Goal: Task Accomplishment & Management: Use online tool/utility

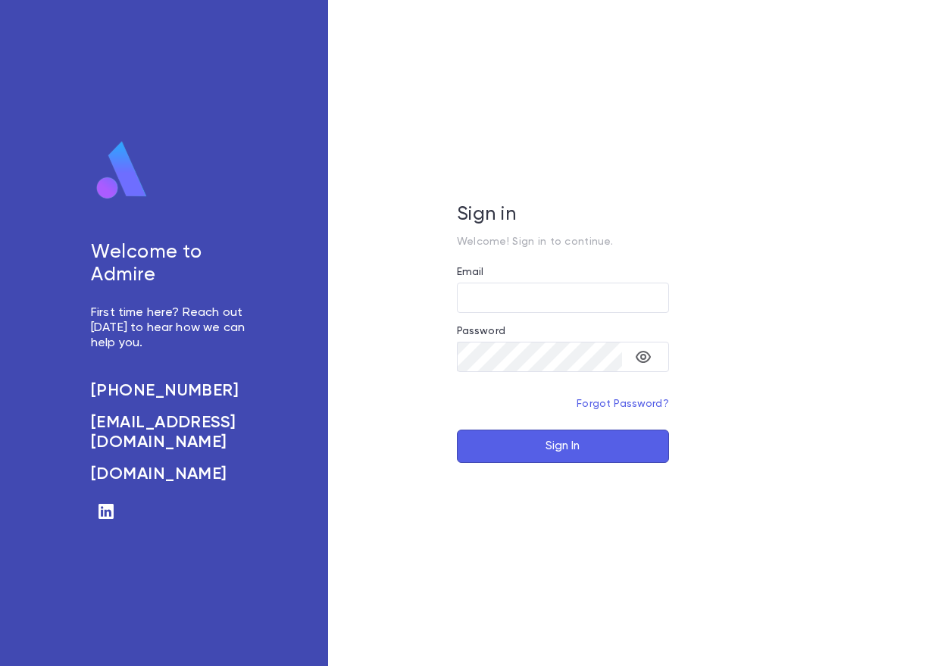
click at [528, 280] on div "Email" at bounding box center [563, 274] width 212 height 17
click at [526, 285] on input "Email" at bounding box center [563, 298] width 212 height 30
drag, startPoint x: 527, startPoint y: 285, endPoint x: 789, endPoint y: 54, distance: 349.5
click at [530, 285] on input "Email" at bounding box center [563, 298] width 212 height 30
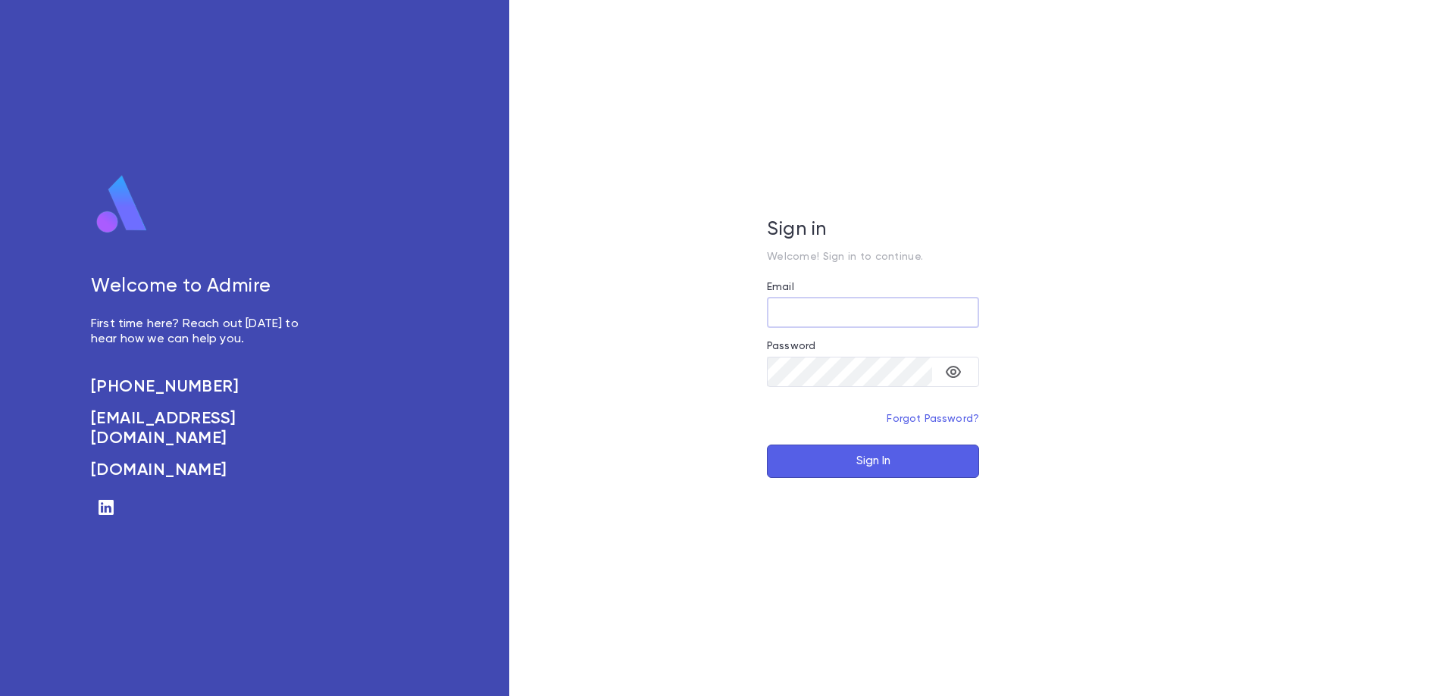
click at [828, 320] on input "Email" at bounding box center [873, 313] width 212 height 30
type input "**********"
click at [767, 445] on button "Sign In" at bounding box center [873, 461] width 212 height 33
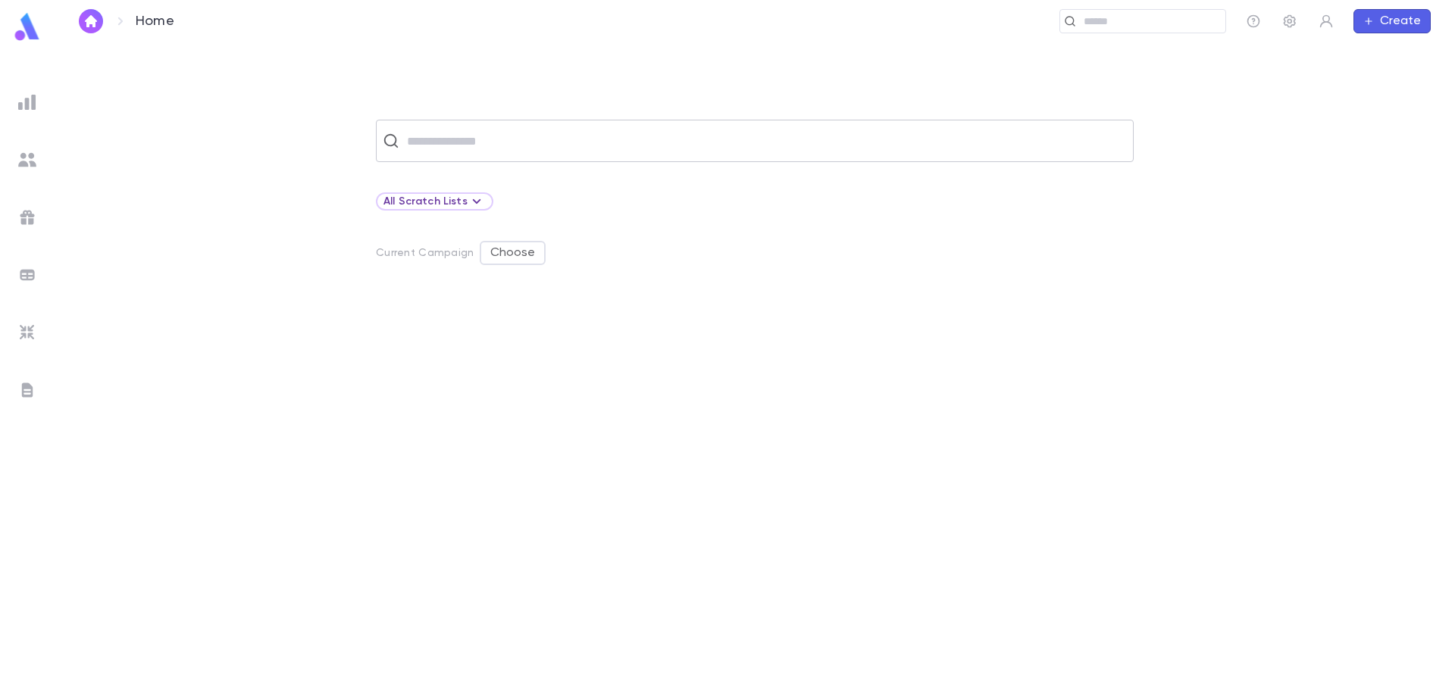
click at [521, 142] on input "text" at bounding box center [764, 141] width 724 height 29
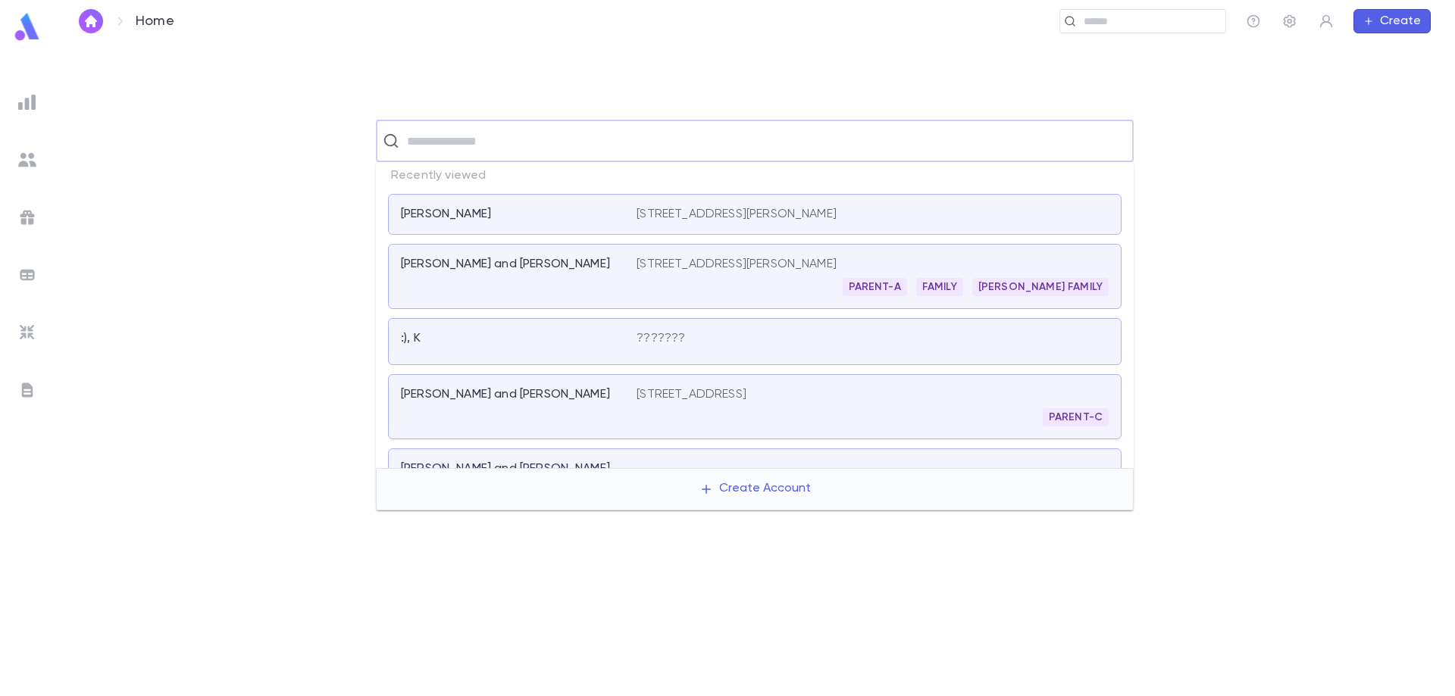
click at [545, 142] on input "text" at bounding box center [764, 141] width 724 height 29
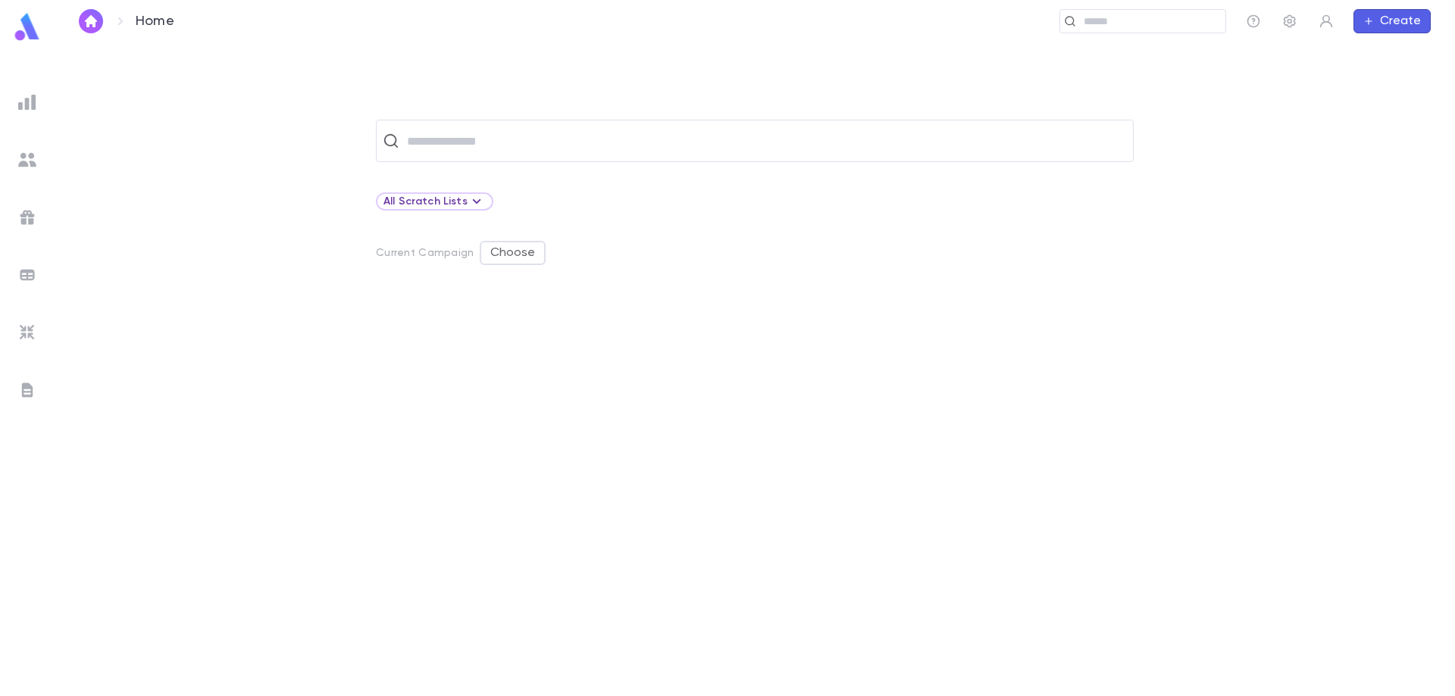
click at [194, 157] on div "​" at bounding box center [755, 141] width 1352 height 42
click at [49, 101] on ul at bounding box center [27, 390] width 55 height 614
click at [33, 105] on img at bounding box center [27, 102] width 18 height 18
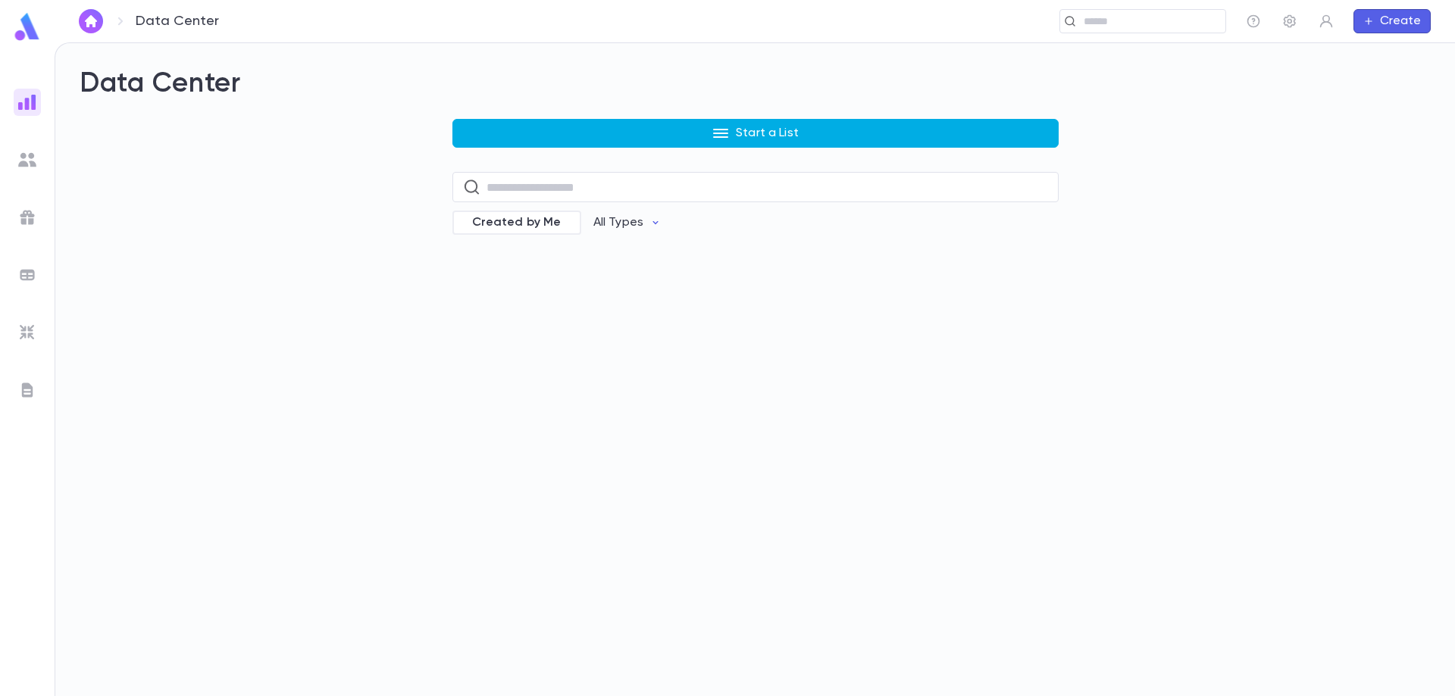
click at [658, 130] on button "Start a List" at bounding box center [755, 133] width 606 height 29
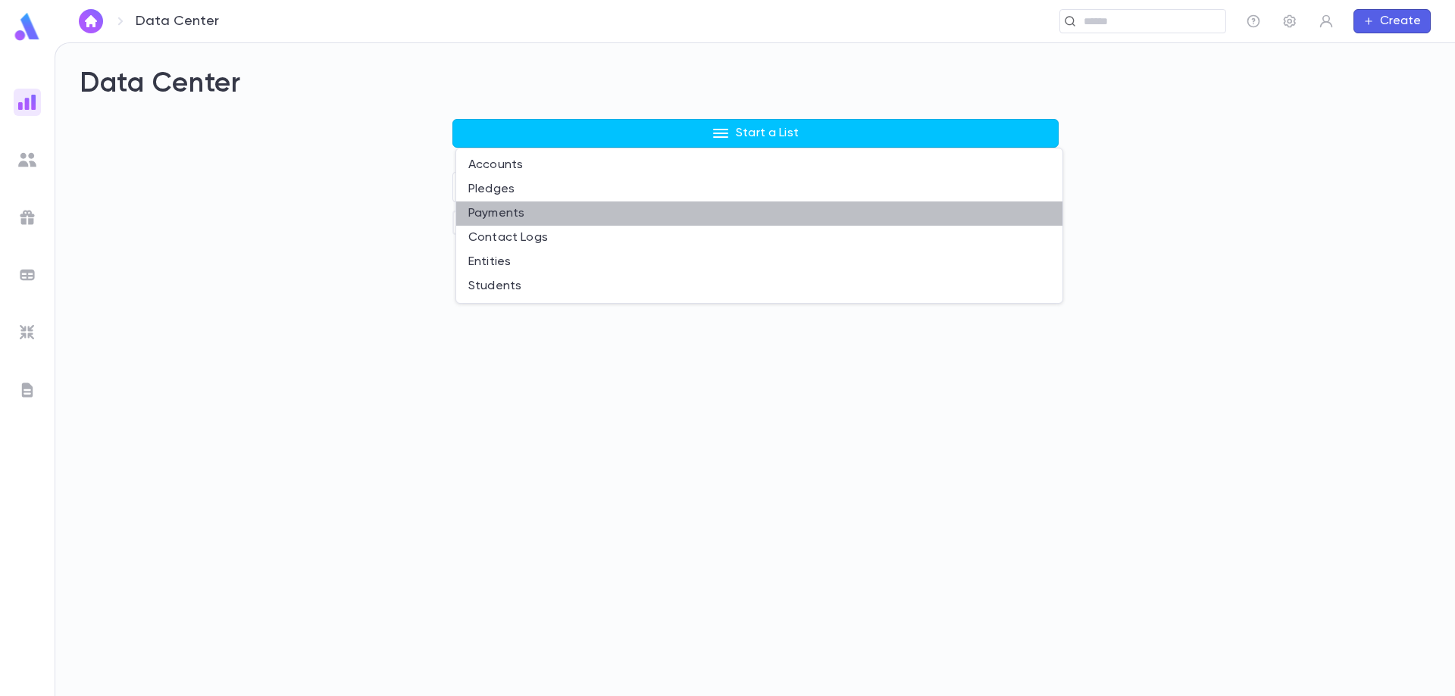
click at [560, 209] on li "Payments" at bounding box center [759, 214] width 606 height 24
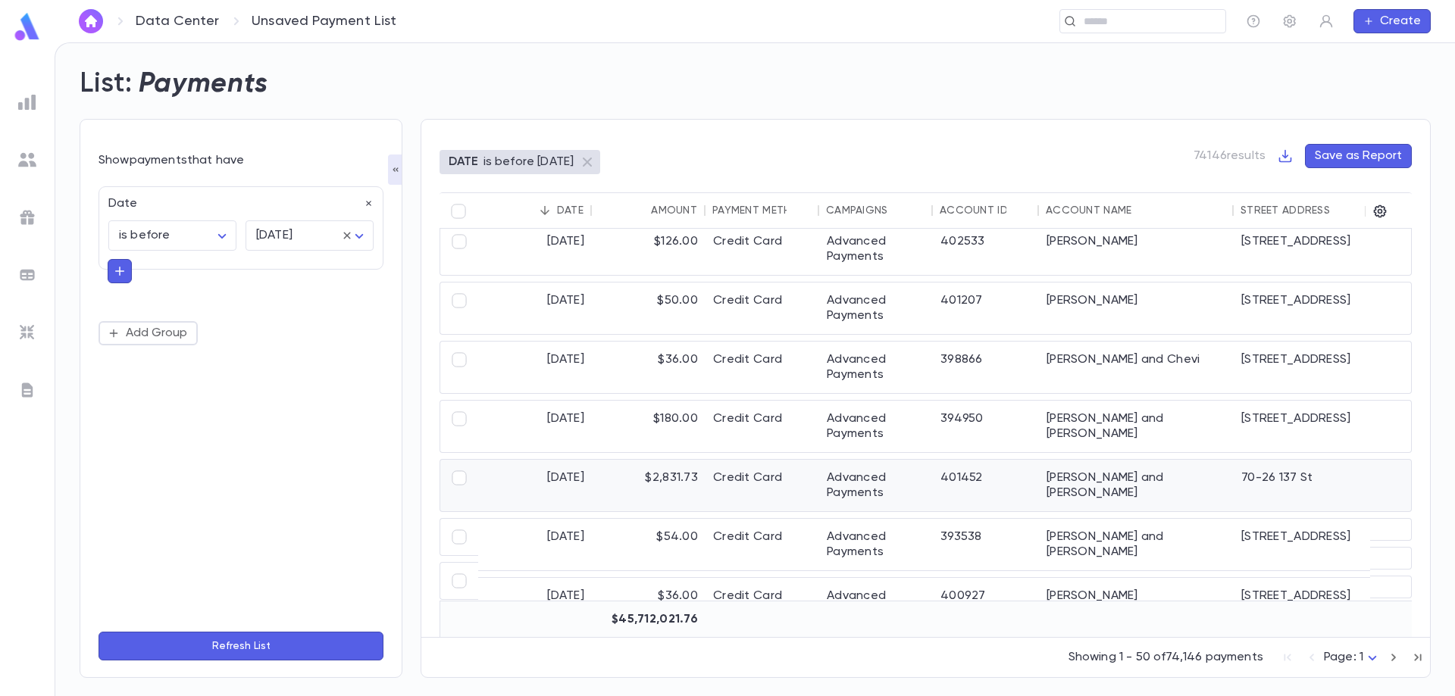
scroll to position [606, 0]
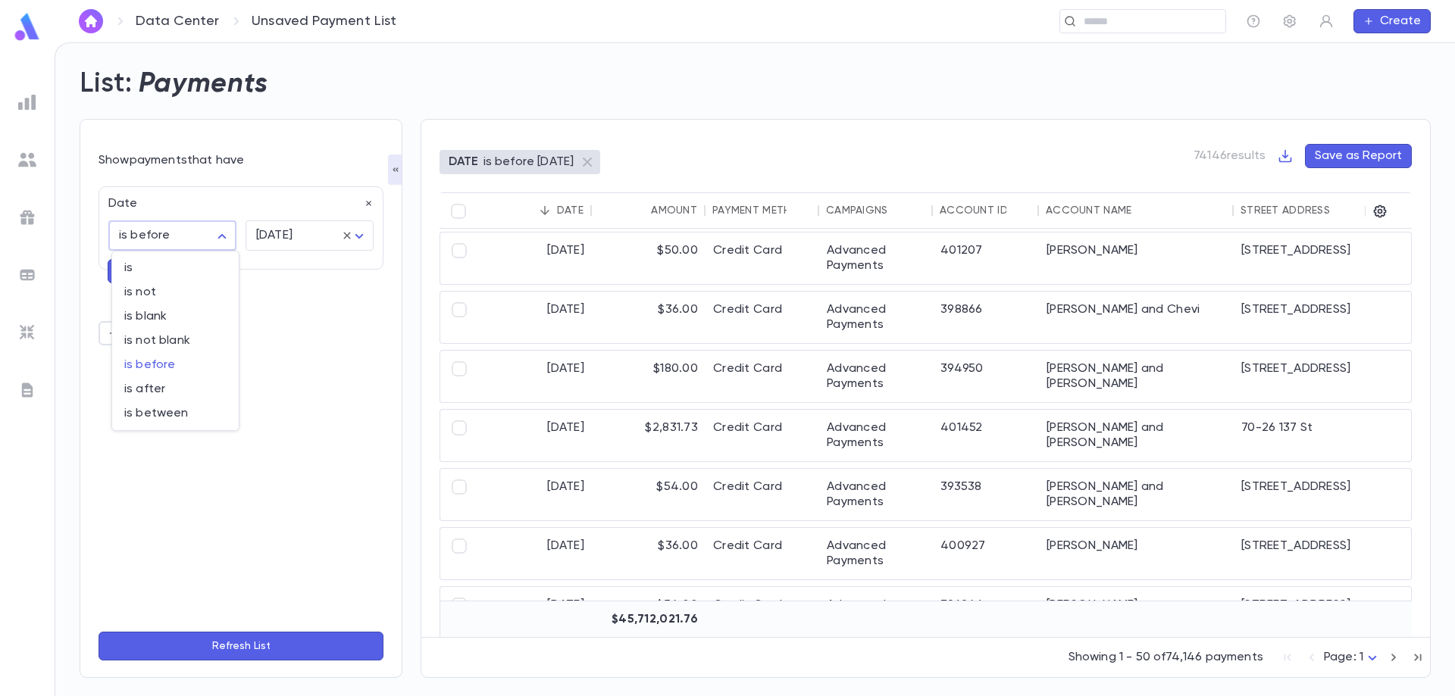
click at [227, 239] on body "Data Center Unsaved Payment List ​ Create List: Payments Show payments that hav…" at bounding box center [727, 369] width 1455 height 654
click at [171, 394] on span "is after" at bounding box center [175, 389] width 102 height 15
type input "**********"
click at [265, 239] on body "**********" at bounding box center [727, 369] width 1455 height 654
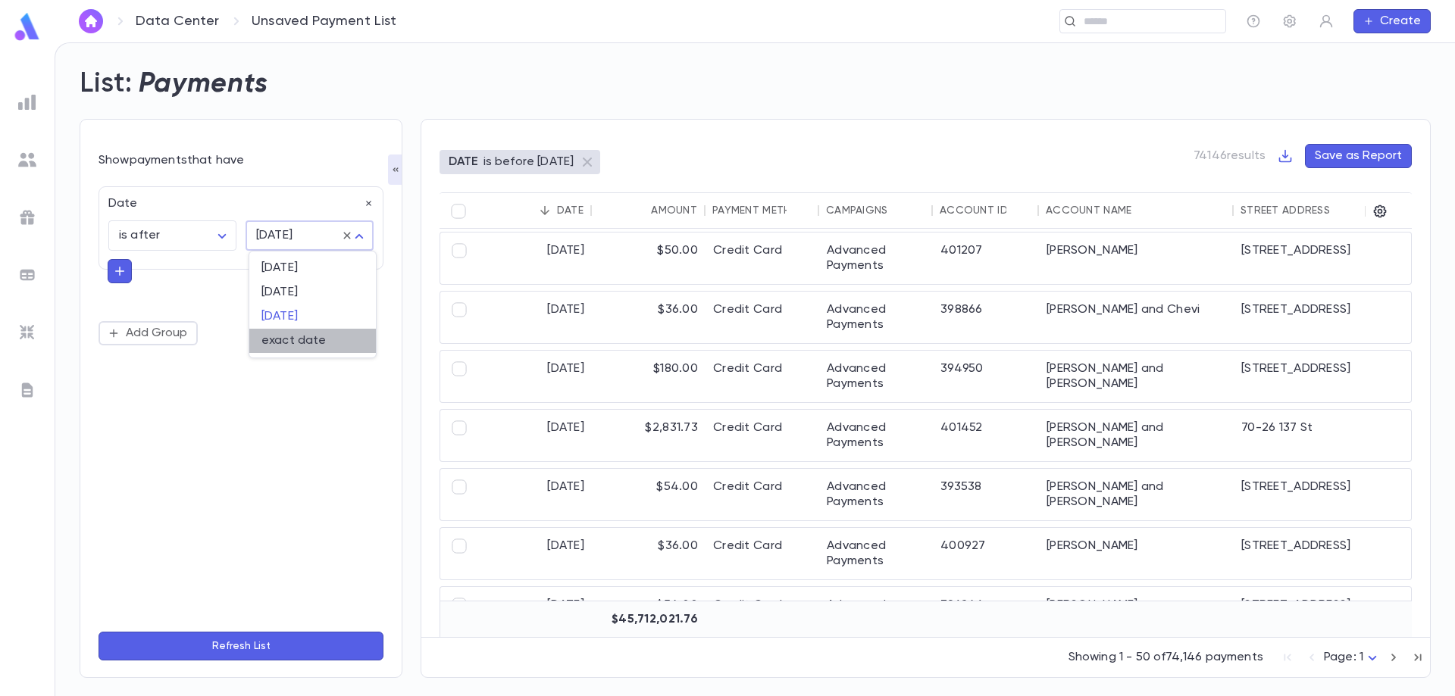
click at [289, 336] on span "exact date" at bounding box center [312, 340] width 102 height 15
type input "*********"
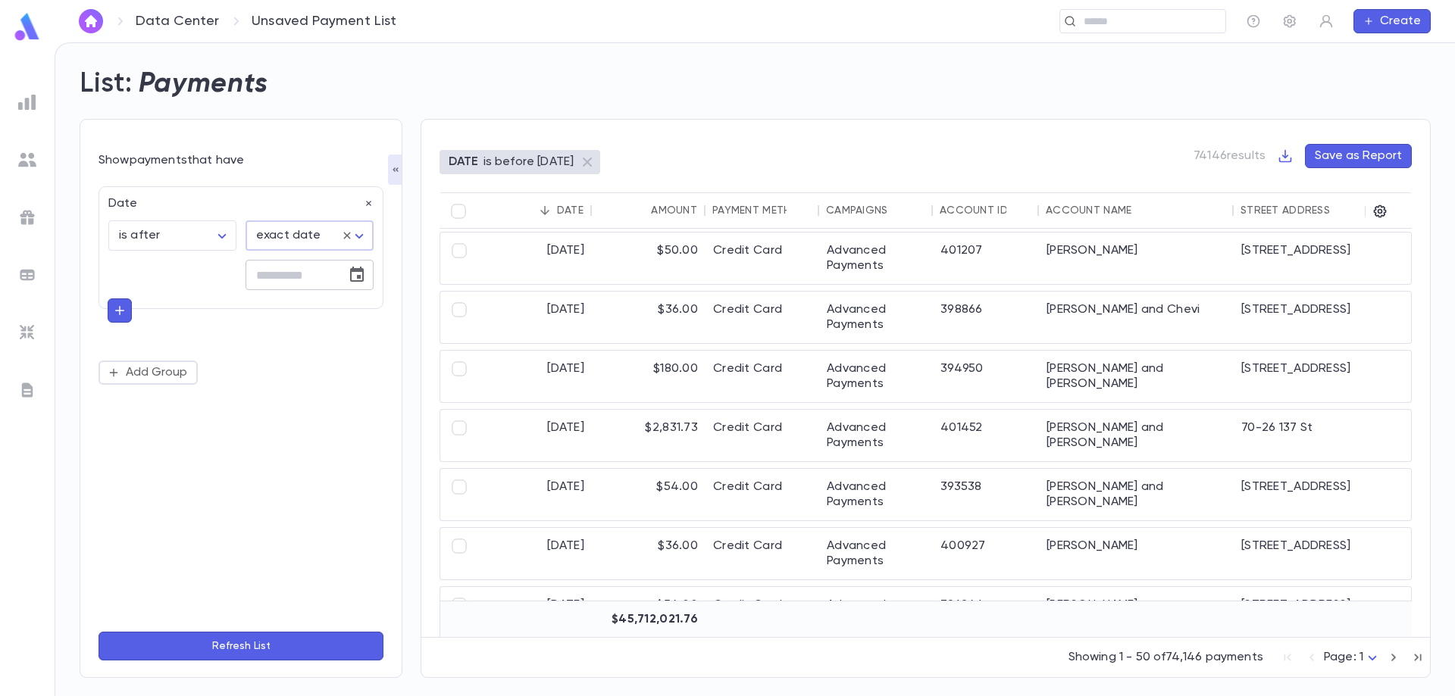
click at [363, 278] on icon "Choose date" at bounding box center [357, 274] width 14 height 15
click at [201, 436] on button "10" at bounding box center [199, 433] width 27 height 27
type input "**********"
click at [328, 645] on button "Refresh List" at bounding box center [240, 646] width 285 height 29
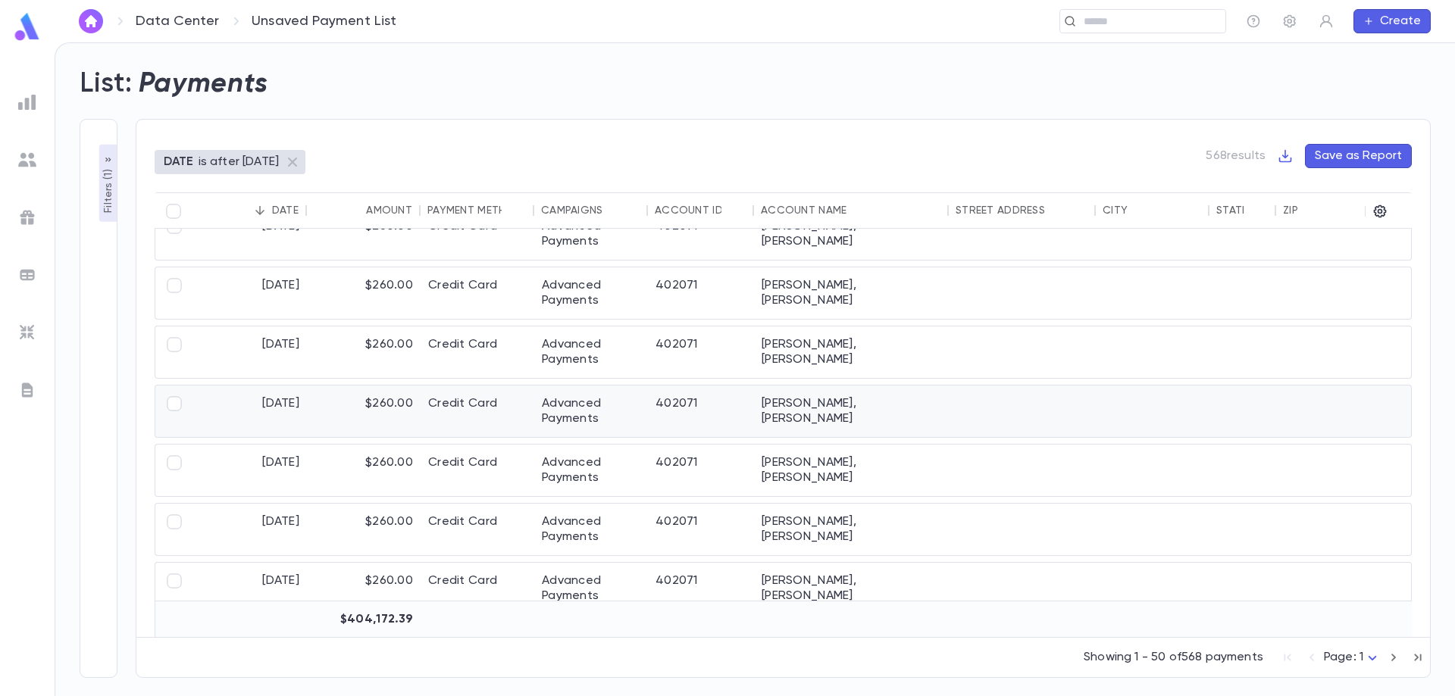
scroll to position [0, 0]
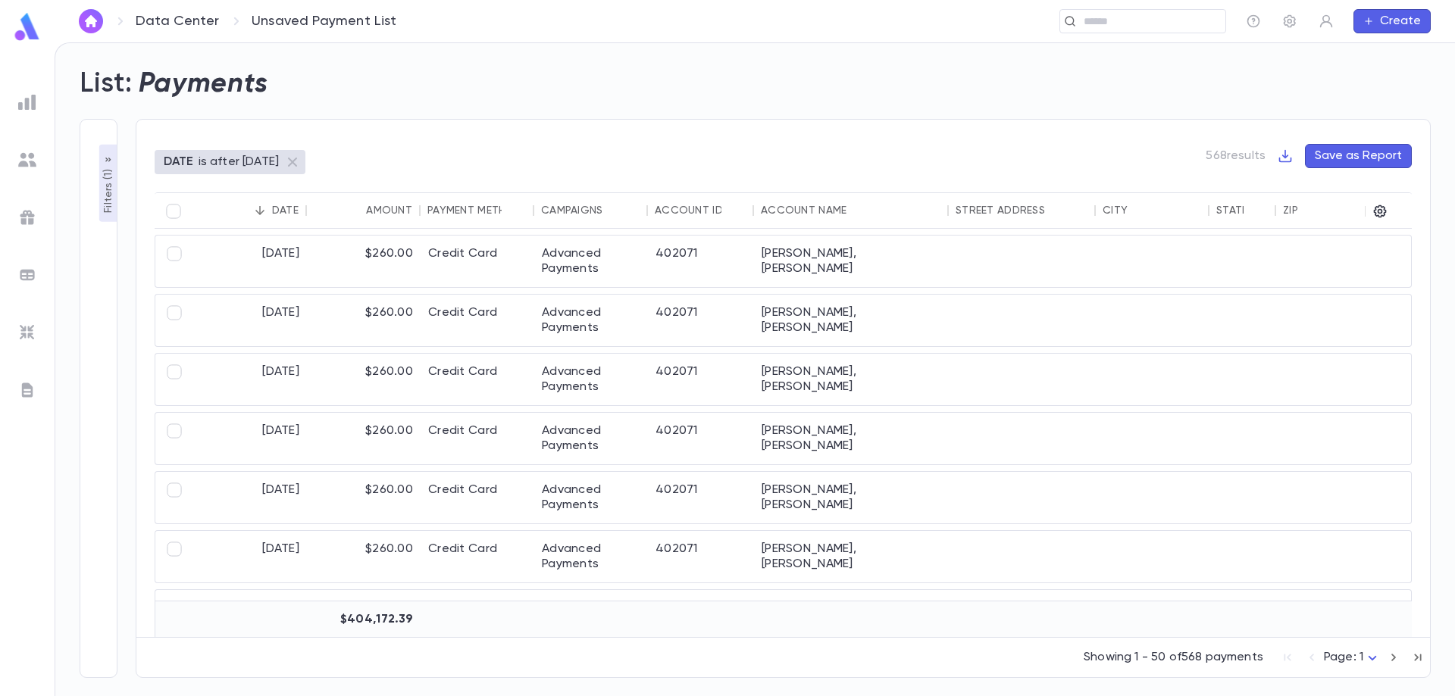
click at [278, 215] on div "Date" at bounding box center [285, 211] width 27 height 12
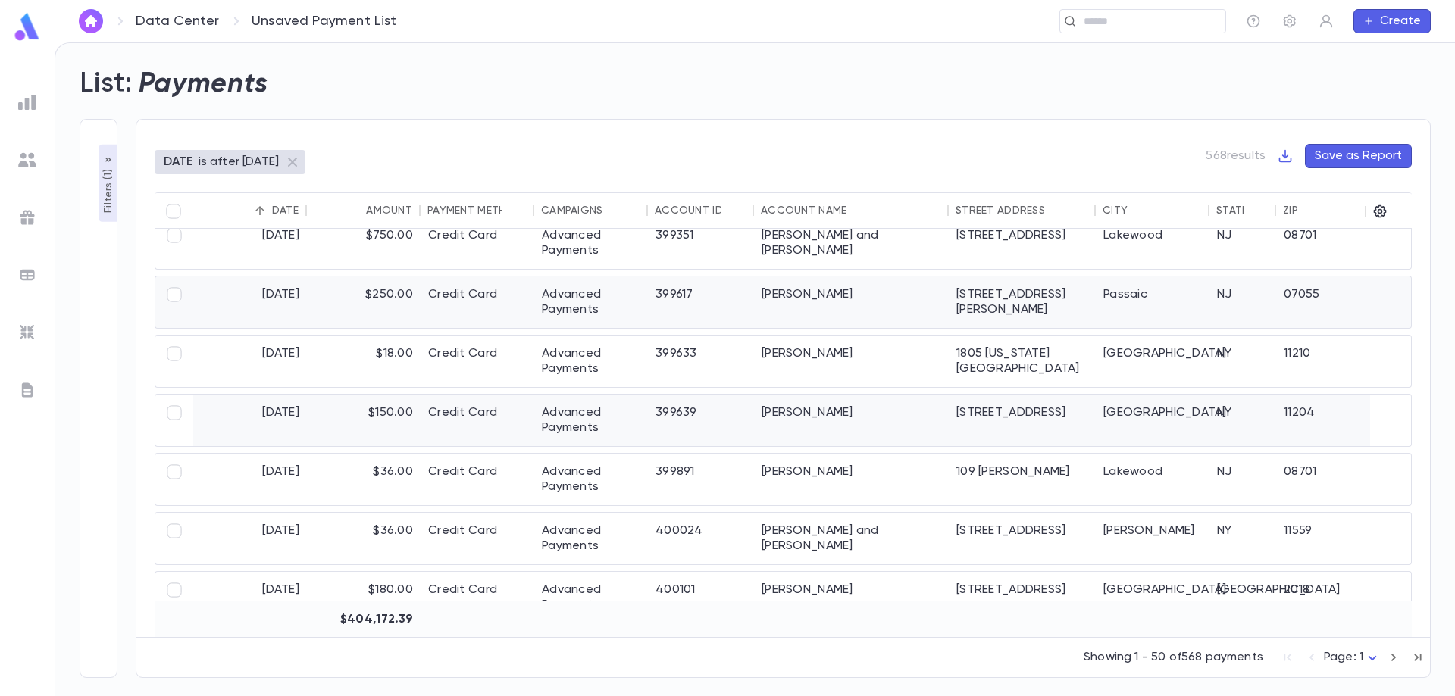
scroll to position [2365, 0]
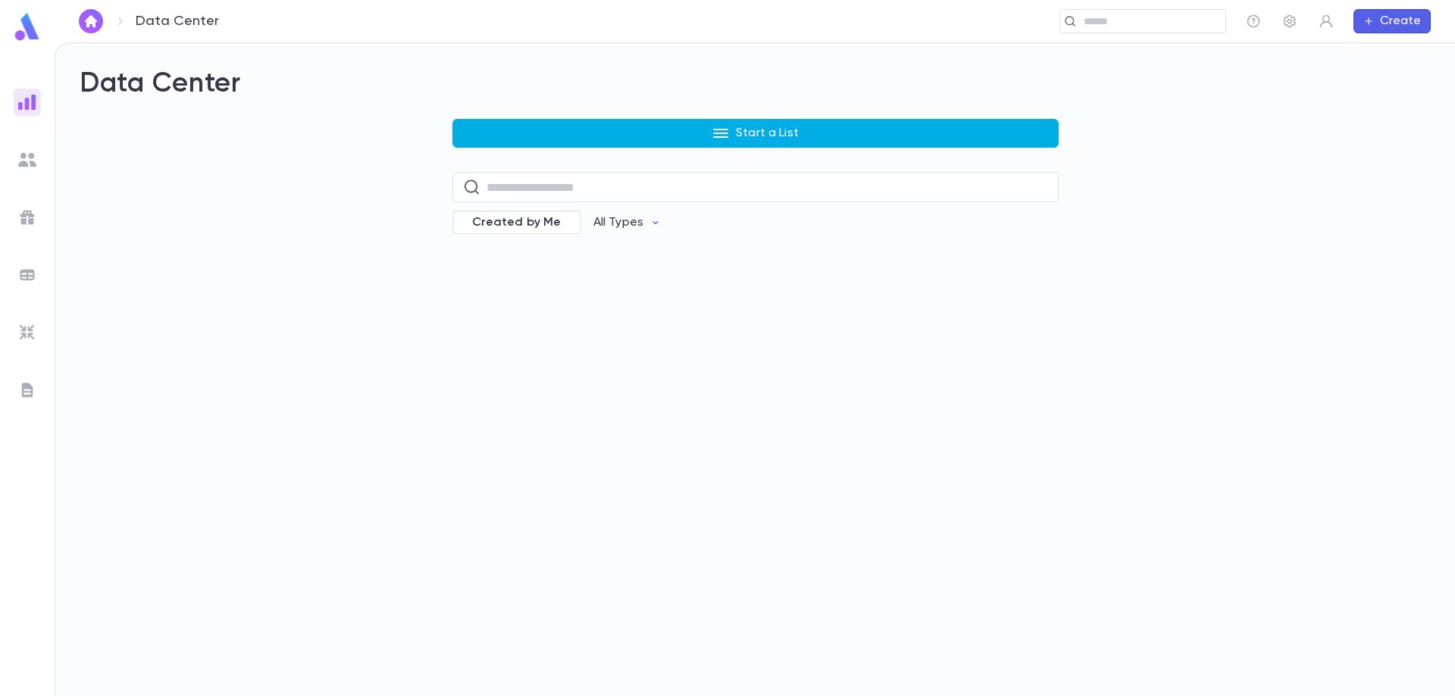
click at [641, 130] on button "Start a List" at bounding box center [755, 133] width 606 height 29
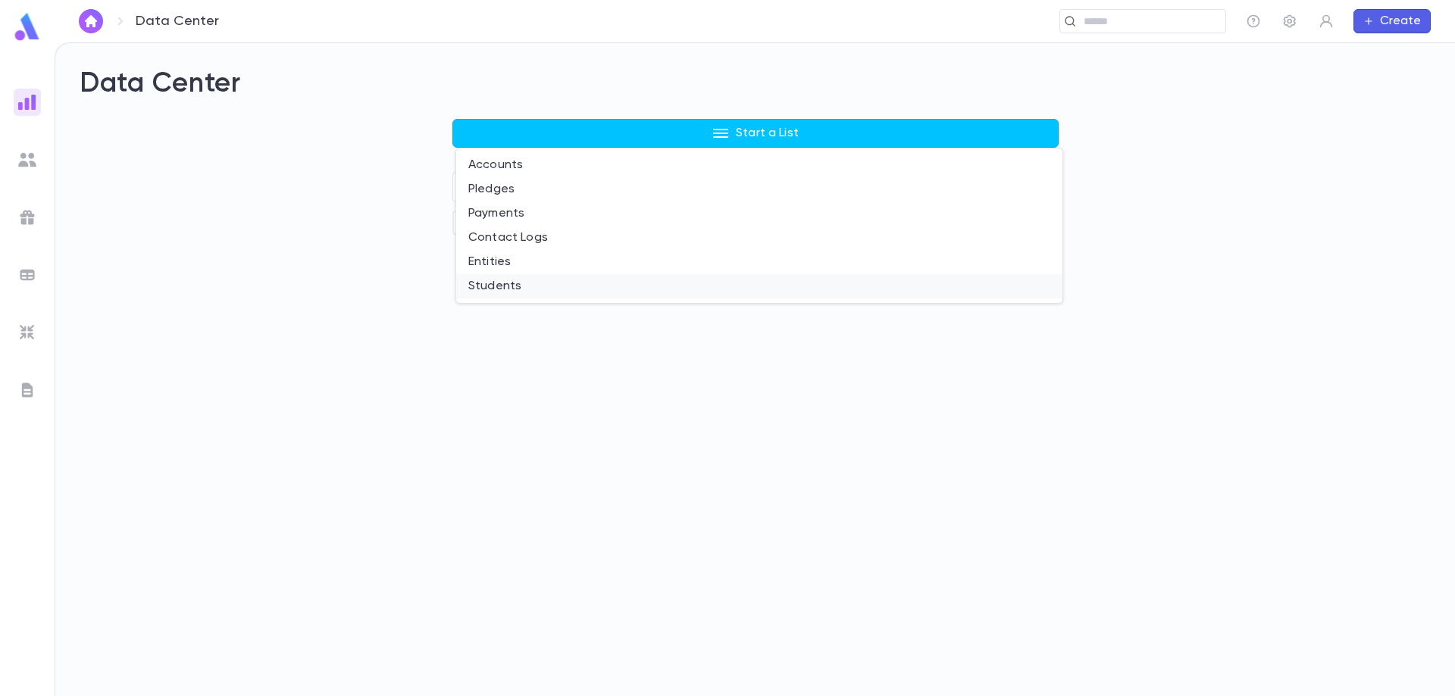
click at [530, 285] on li "Students" at bounding box center [759, 286] width 606 height 24
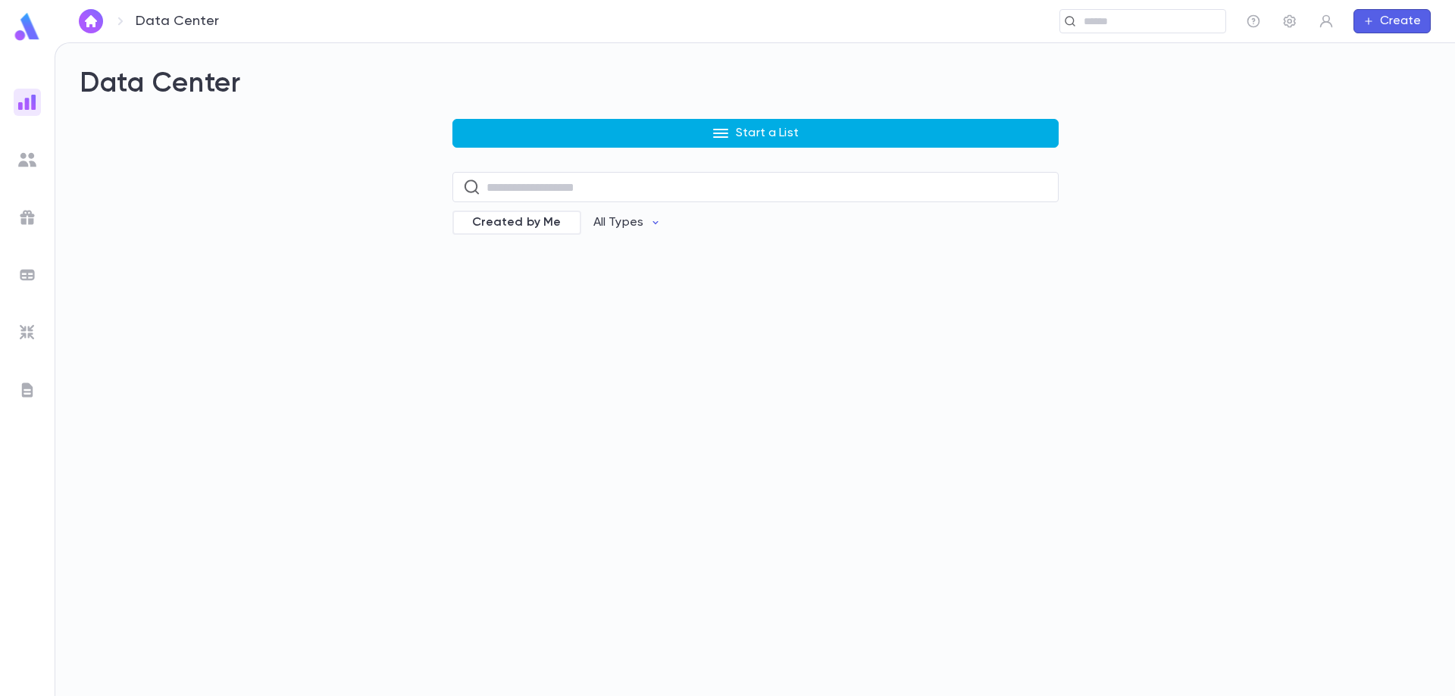
click at [845, 129] on button "Start a List" at bounding box center [755, 133] width 606 height 29
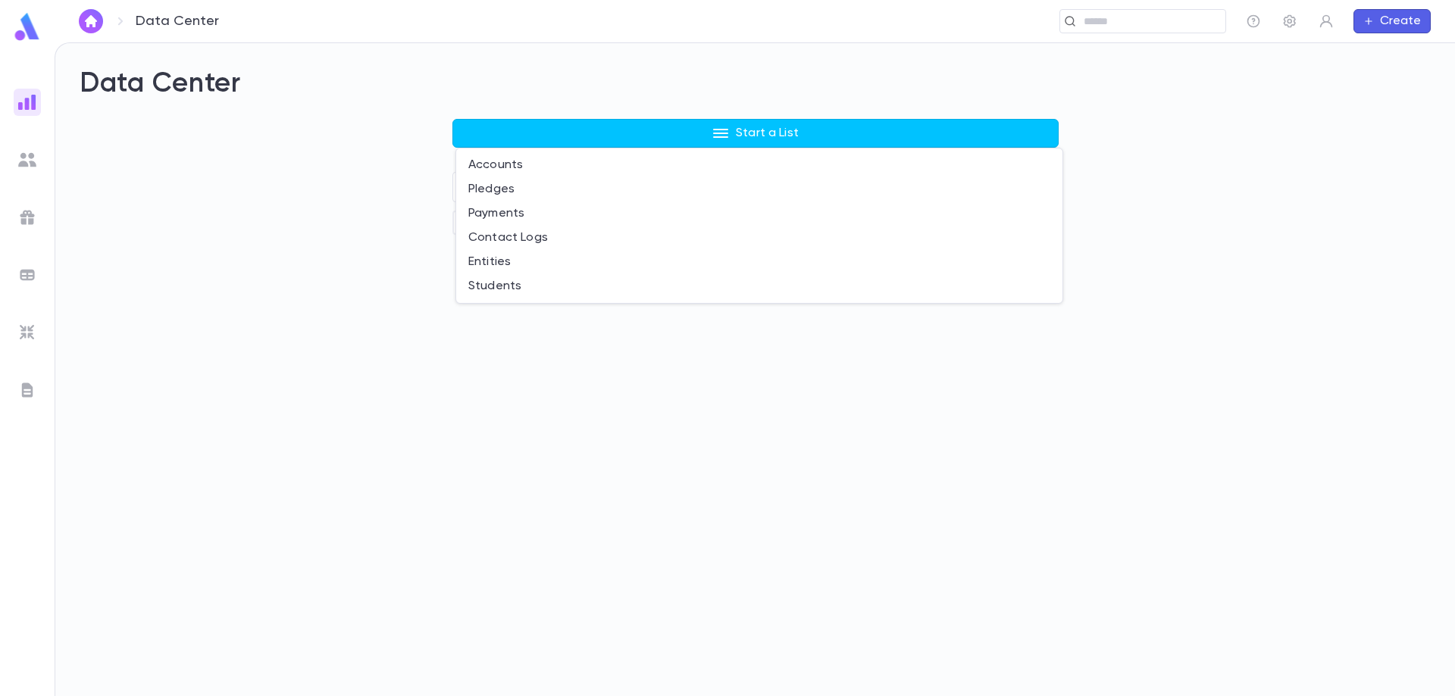
drag, startPoint x: 514, startPoint y: 189, endPoint x: 518, endPoint y: 180, distance: 9.8
click at [518, 180] on li "Pledges" at bounding box center [759, 189] width 606 height 24
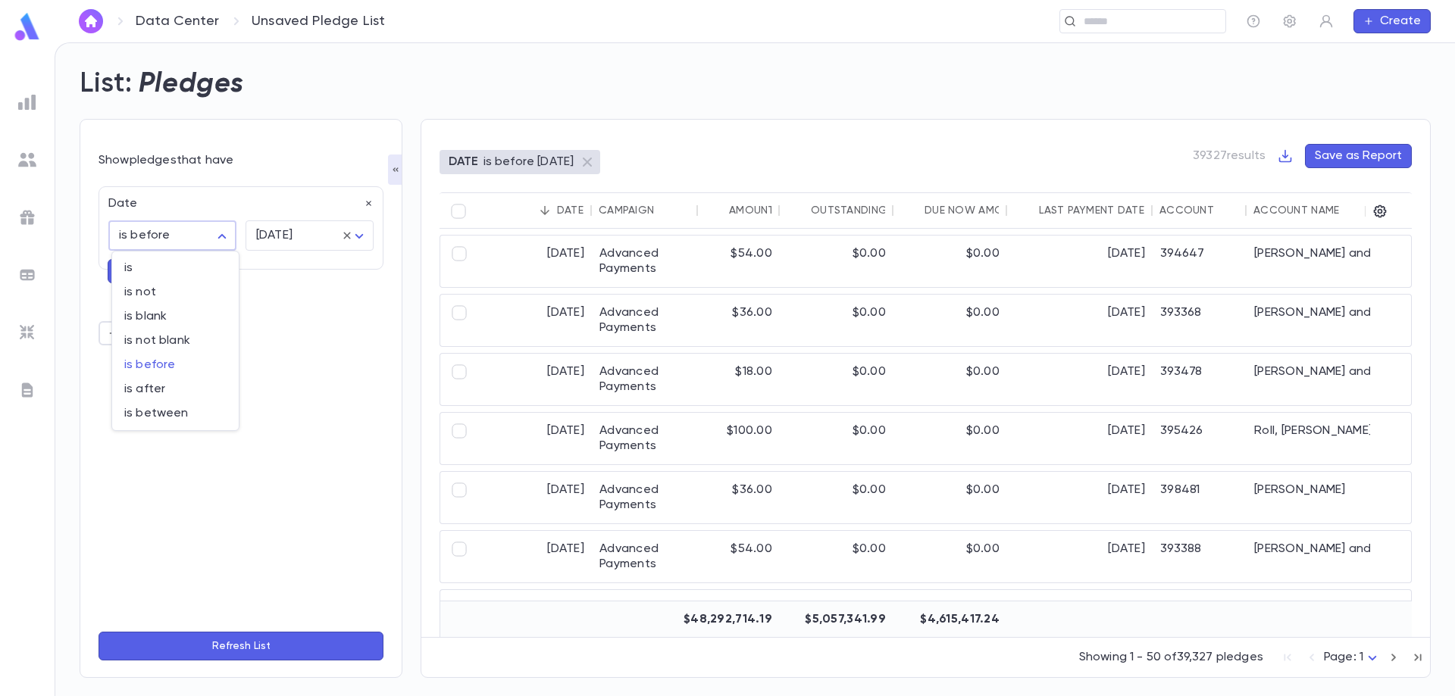
click at [223, 236] on body "Data Center Unsaved Pledge List ​ Create List: Pledges Show pledges that have D…" at bounding box center [727, 369] width 1455 height 654
click at [271, 435] on div at bounding box center [727, 348] width 1455 height 696
click at [374, 200] on div "Date is before ******** ​ [DATE] ******** ​" at bounding box center [240, 227] width 285 height 83
click at [365, 199] on icon "button" at bounding box center [369, 204] width 11 height 11
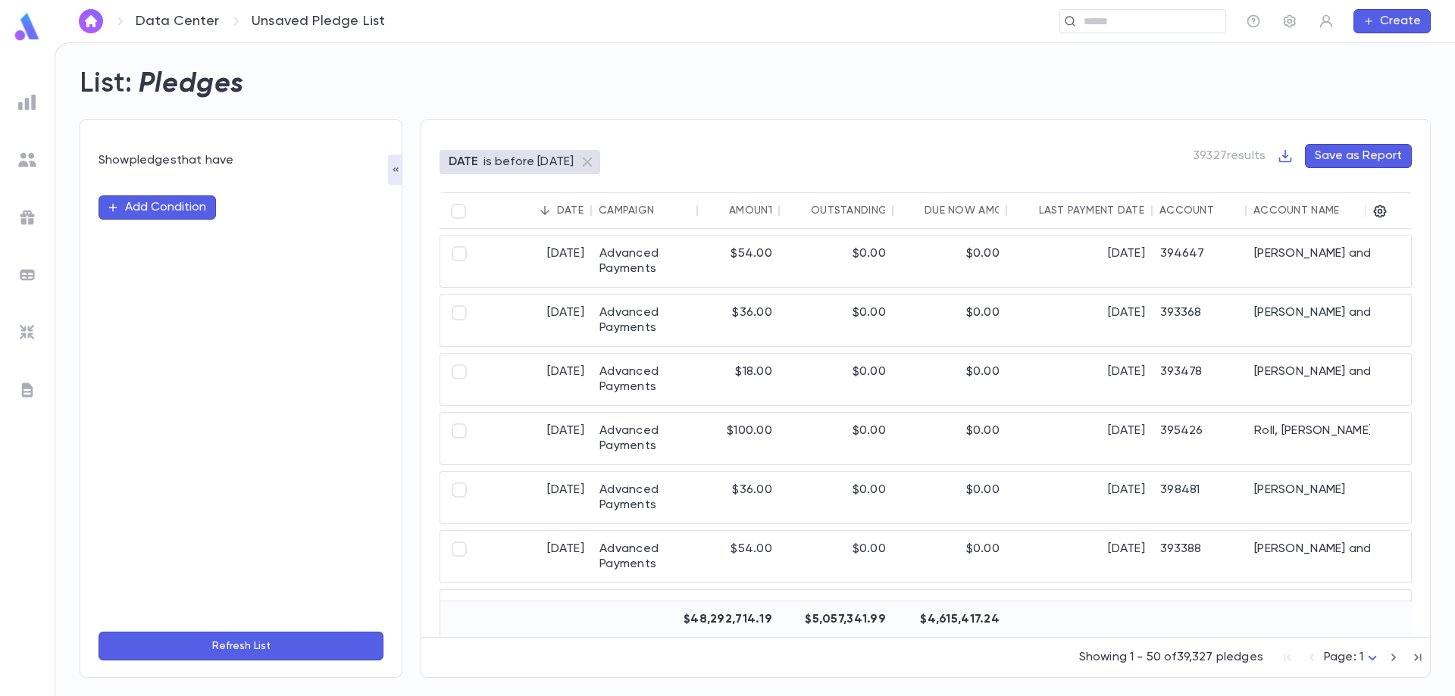
click at [161, 208] on button "Add Condition" at bounding box center [156, 207] width 117 height 24
click at [161, 208] on input "text" at bounding box center [234, 207] width 239 height 21
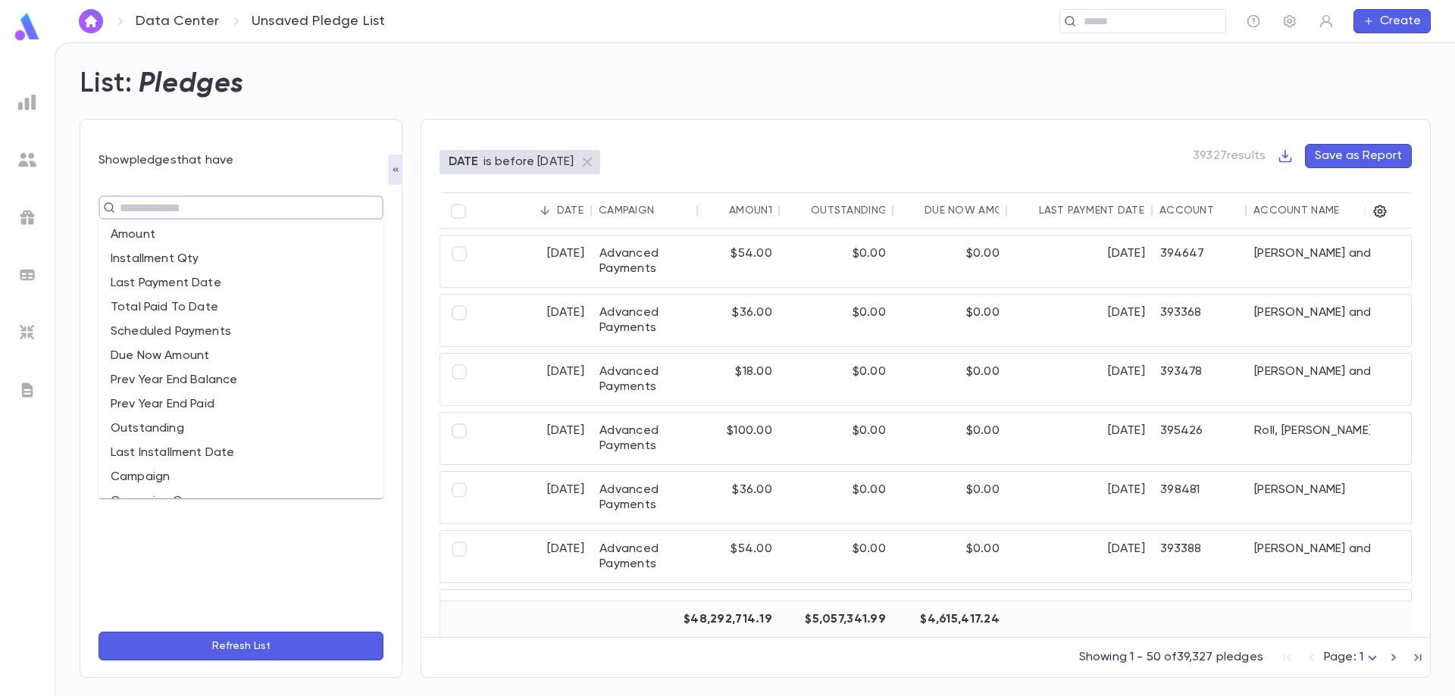
scroll to position [152, 0]
click at [252, 406] on li "Campaign" at bounding box center [240, 401] width 285 height 24
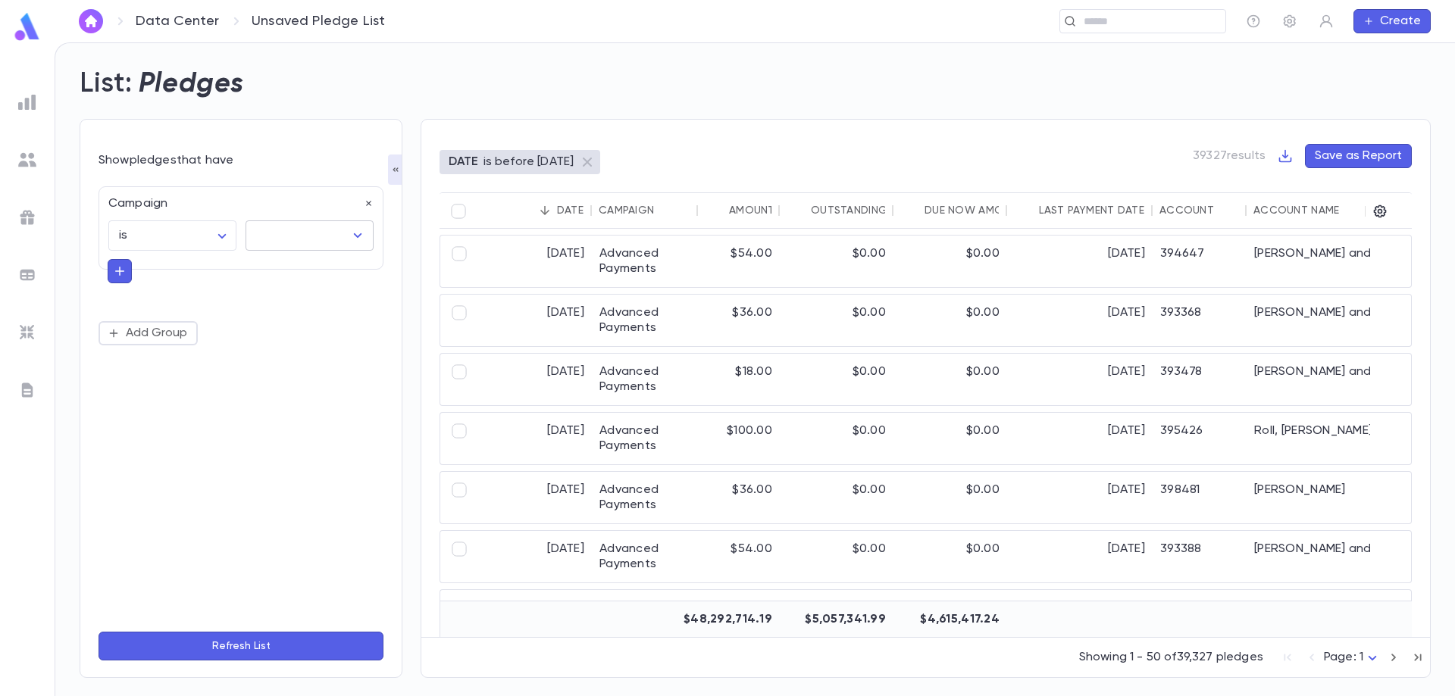
click at [270, 242] on input "text" at bounding box center [298, 235] width 92 height 29
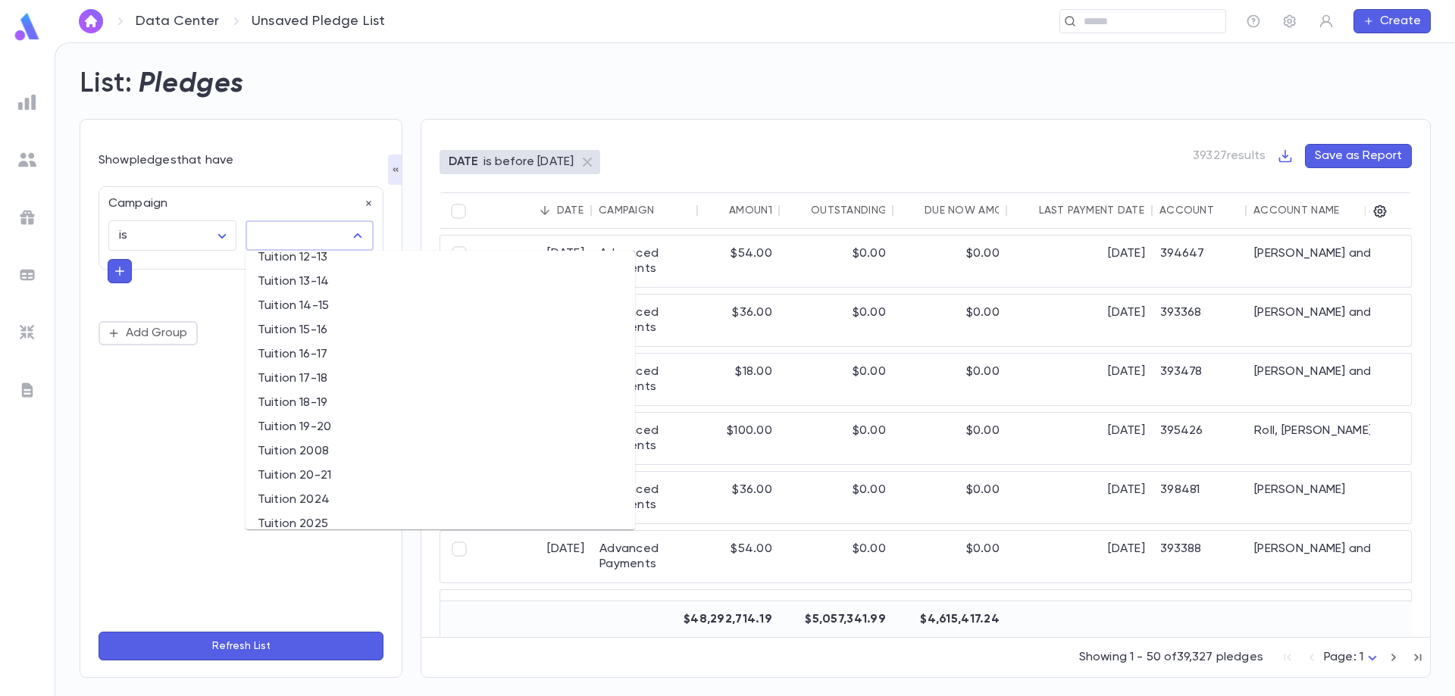
scroll to position [7925, 0]
click at [377, 453] on li "Tuition 2025" at bounding box center [439, 451] width 389 height 24
type input "**********"
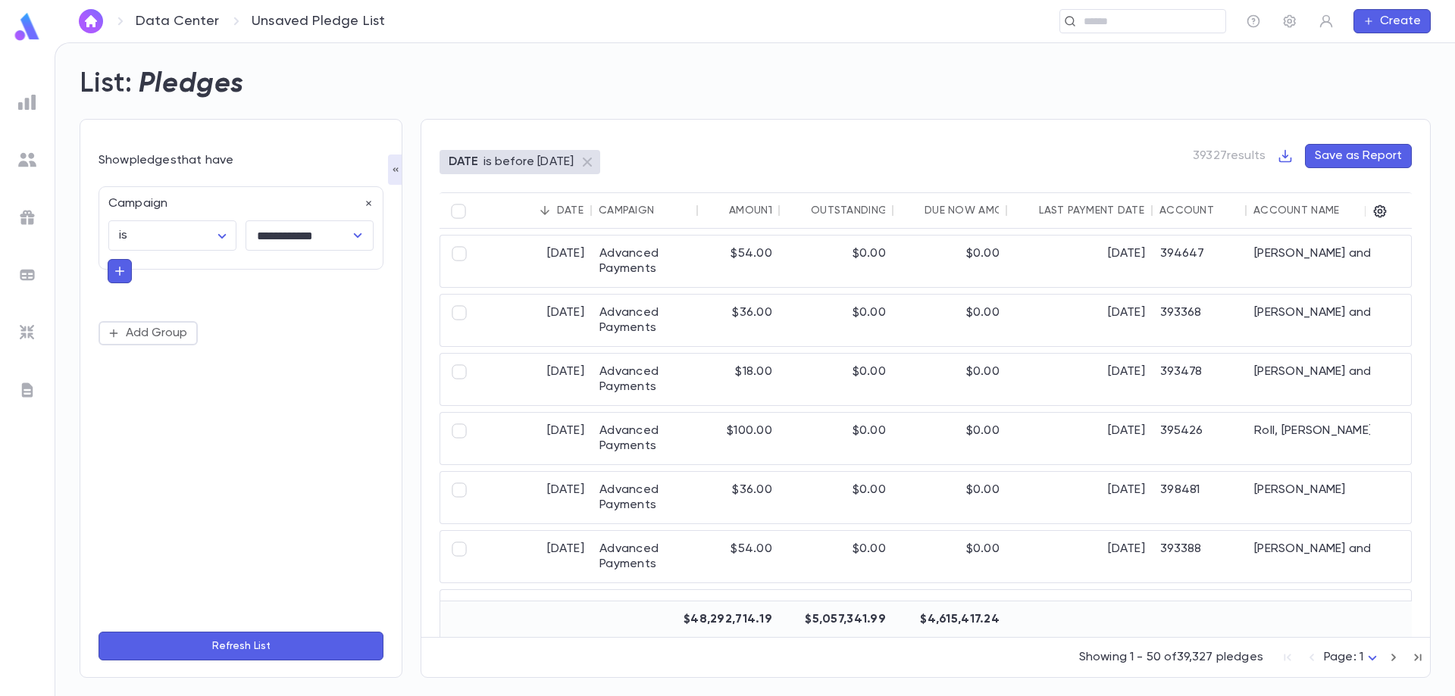
click at [258, 647] on button "Refresh List" at bounding box center [240, 646] width 285 height 29
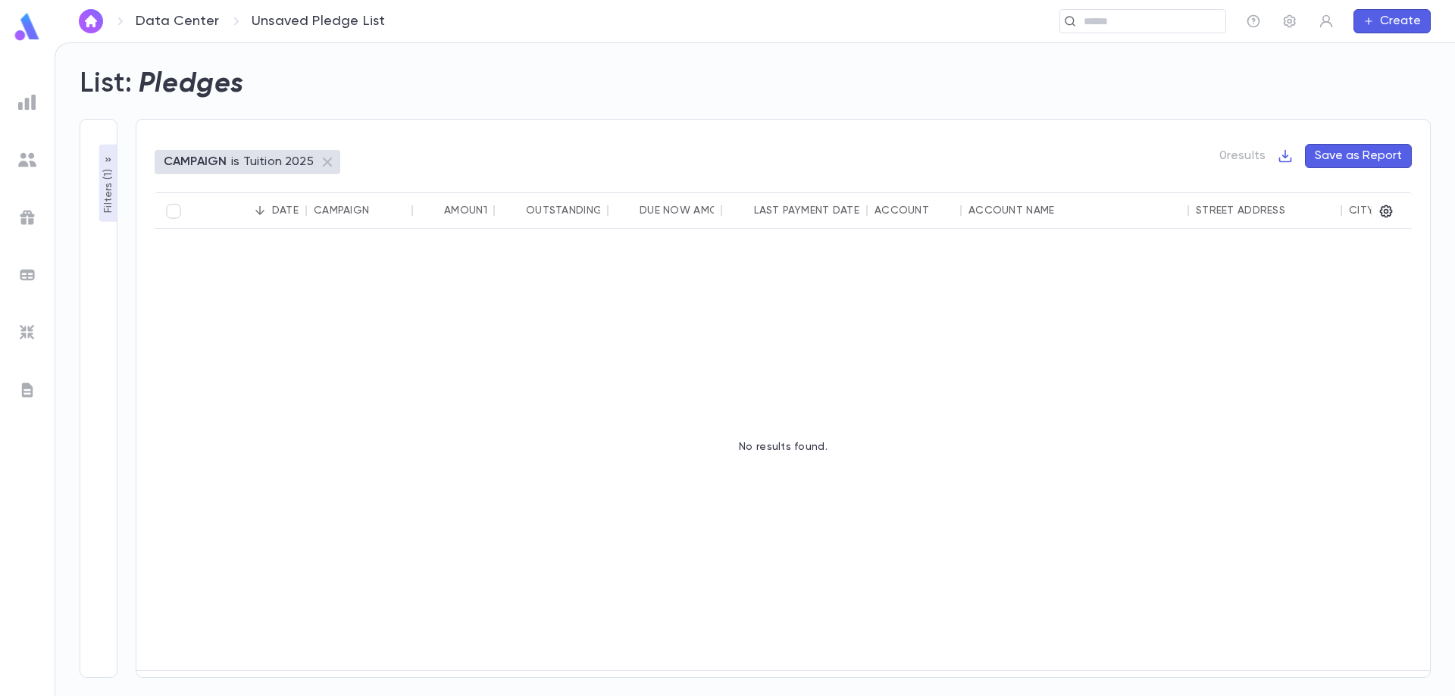
click at [190, 170] on div "CAMPAIGN is Tuition 2025" at bounding box center [248, 162] width 186 height 24
click at [112, 183] on p "Filters ( 1 )" at bounding box center [108, 189] width 15 height 47
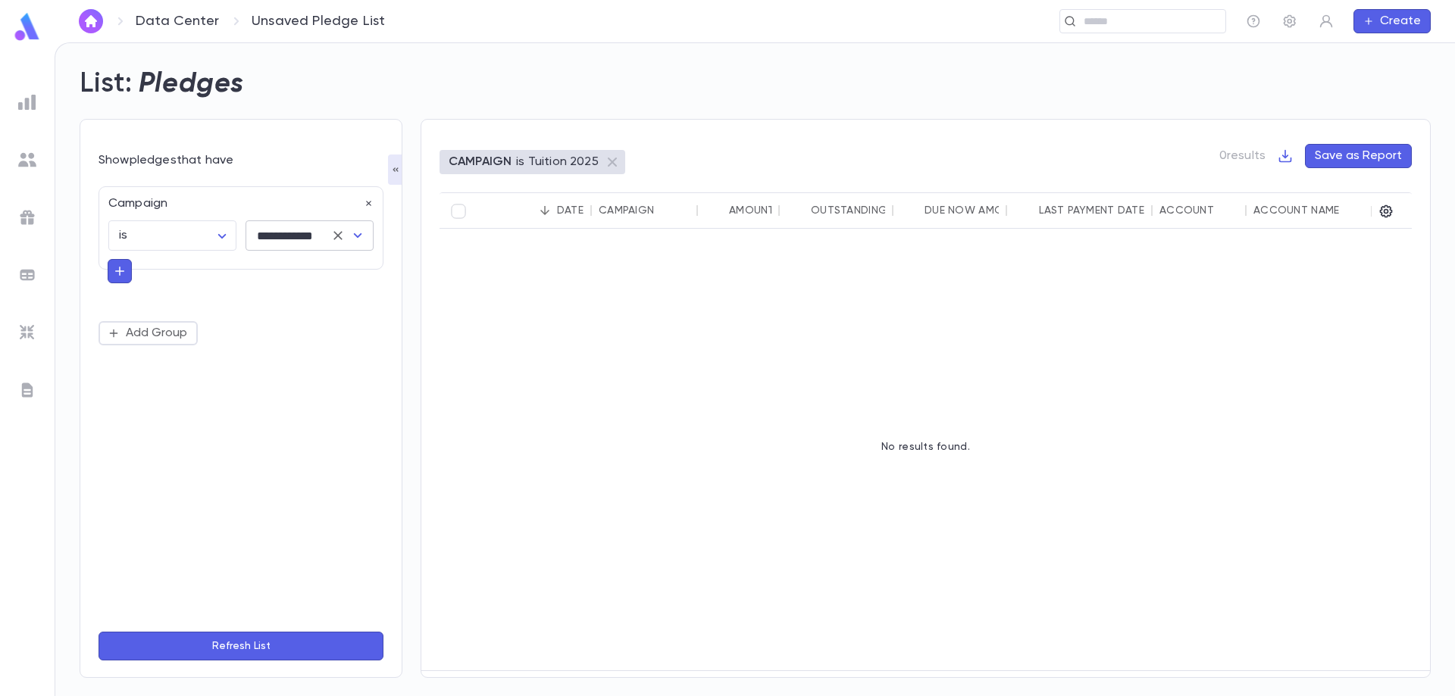
click at [264, 239] on input "**********" at bounding box center [288, 235] width 72 height 29
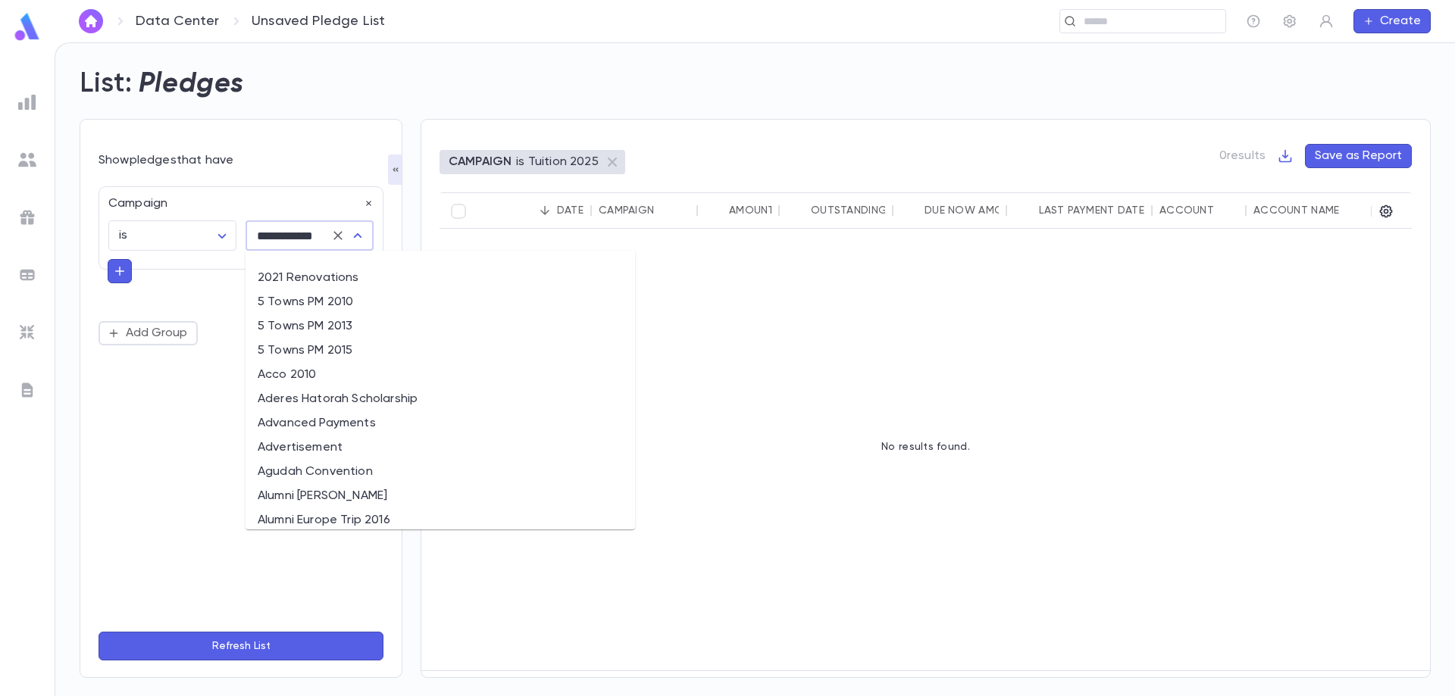
scroll to position [7858, 0]
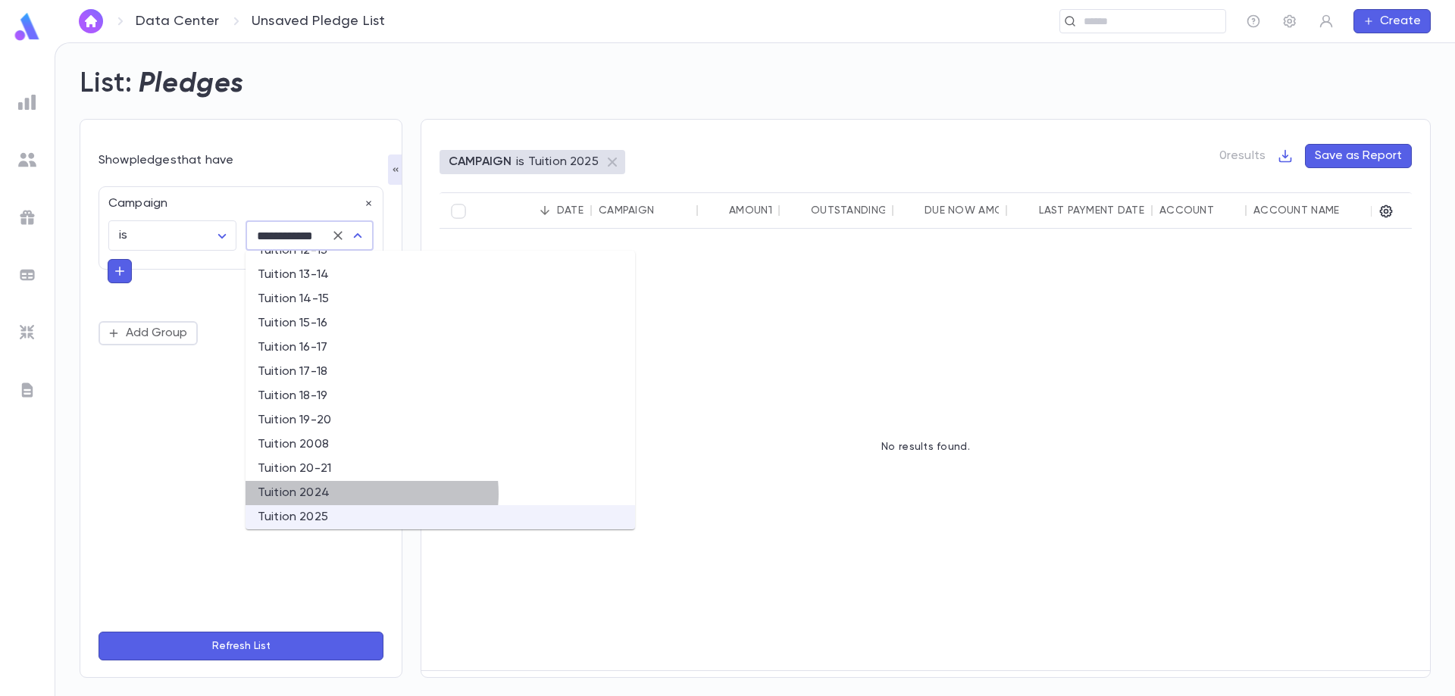
click at [370, 494] on li "Tuition 2024" at bounding box center [439, 493] width 389 height 24
type input "**********"
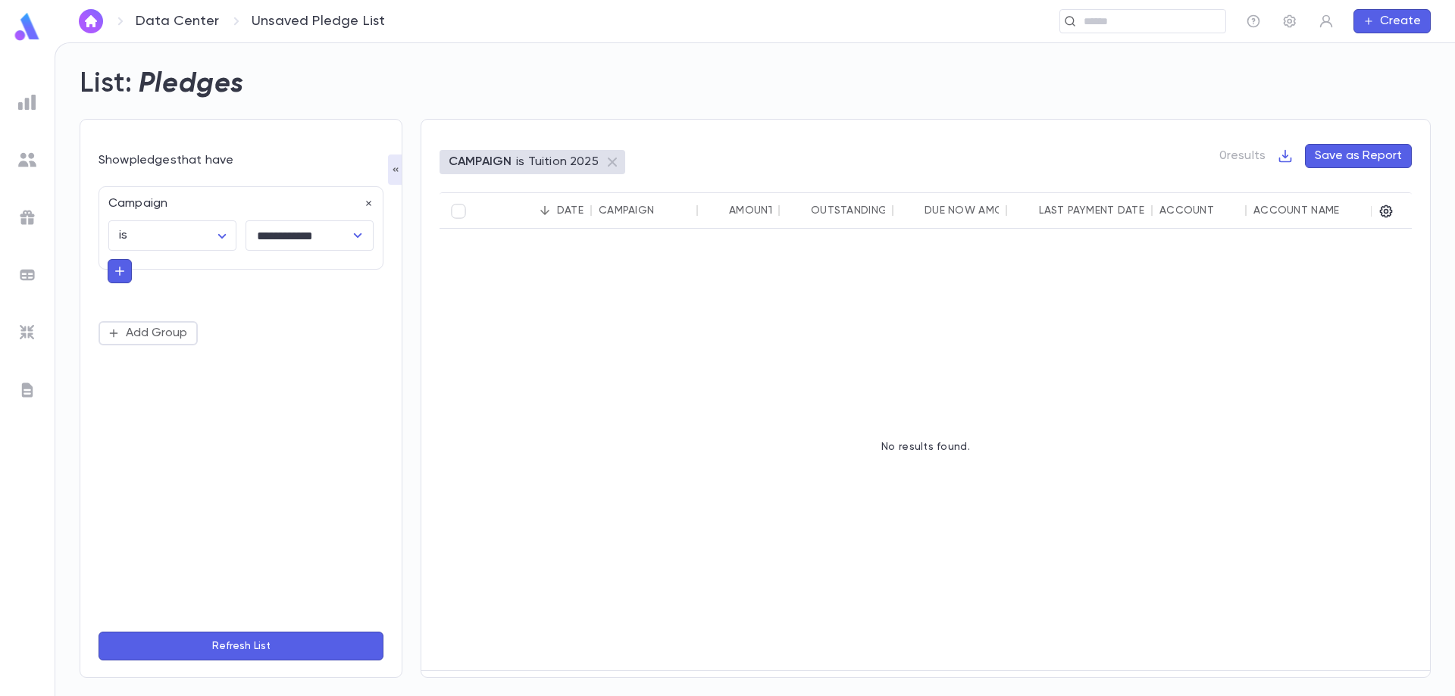
click at [231, 636] on button "Refresh List" at bounding box center [240, 646] width 285 height 29
